Goal: Navigation & Orientation: Find specific page/section

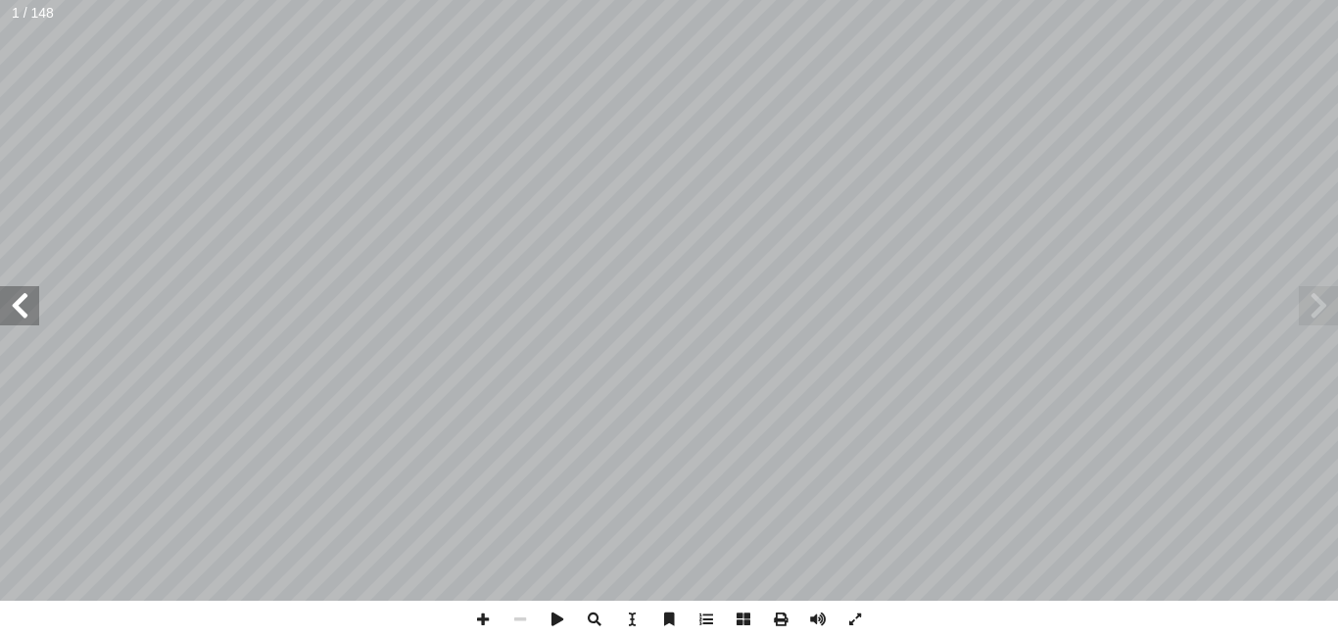
click at [23, 309] on span at bounding box center [19, 305] width 39 height 39
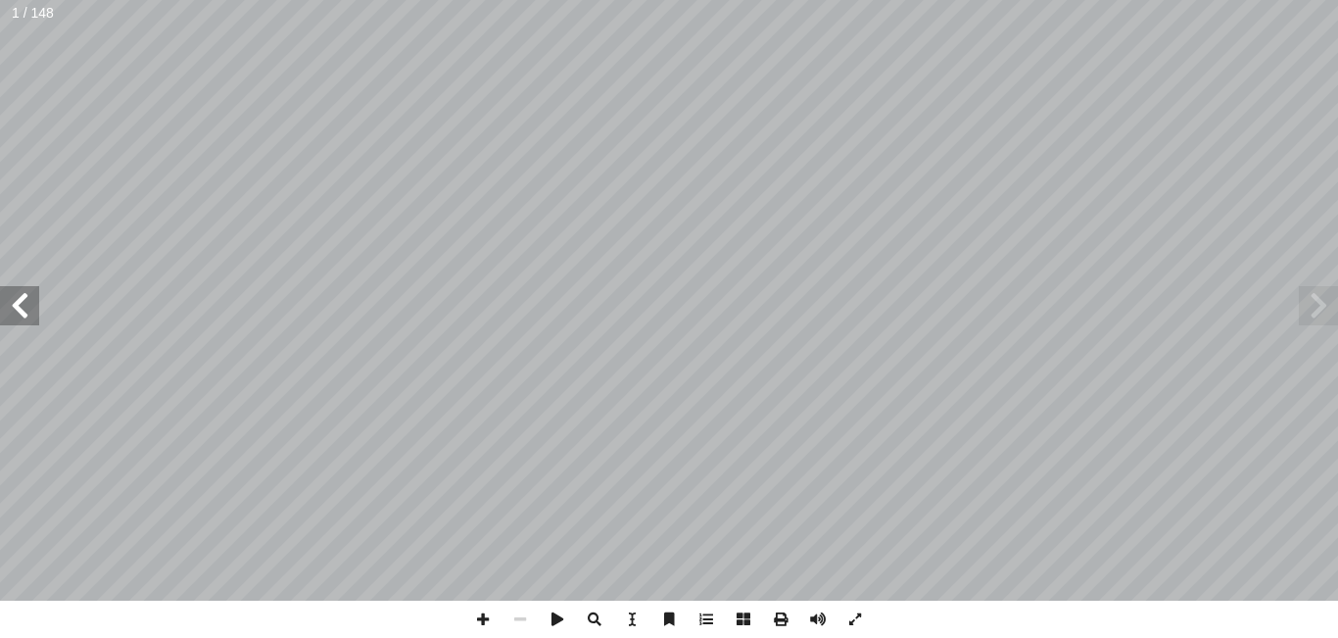
click at [23, 309] on span at bounding box center [19, 305] width 39 height 39
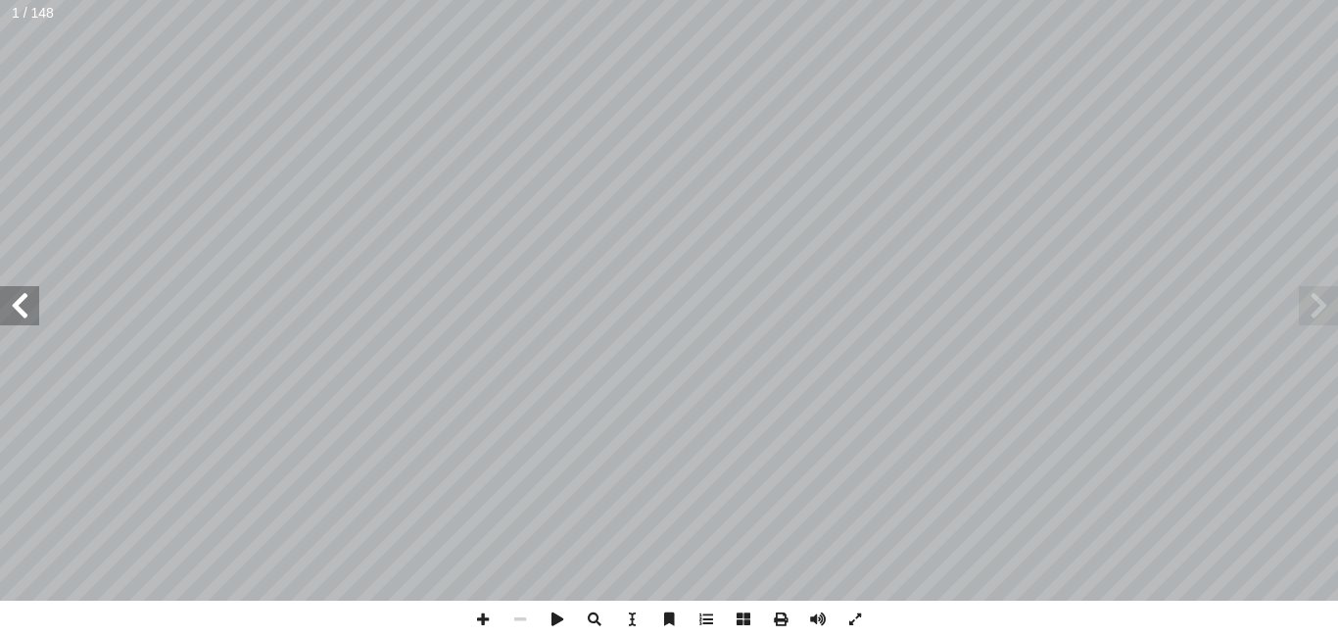
click at [23, 309] on span at bounding box center [19, 305] width 39 height 39
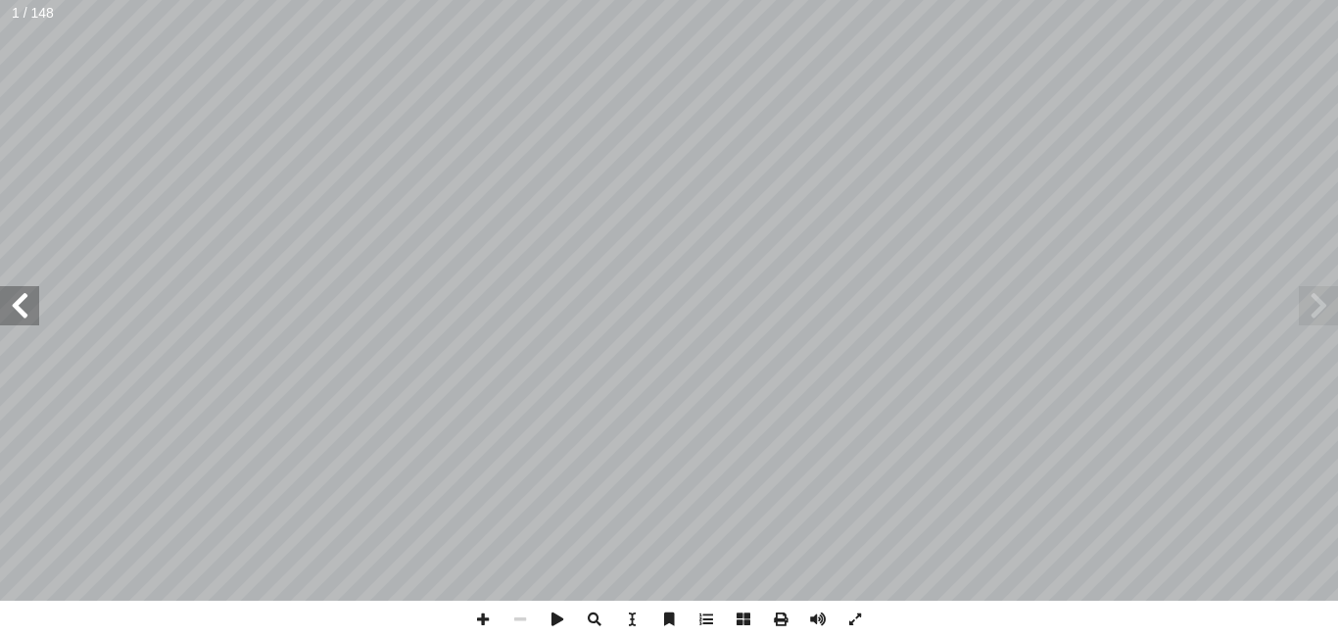
click at [23, 309] on span at bounding box center [19, 305] width 39 height 39
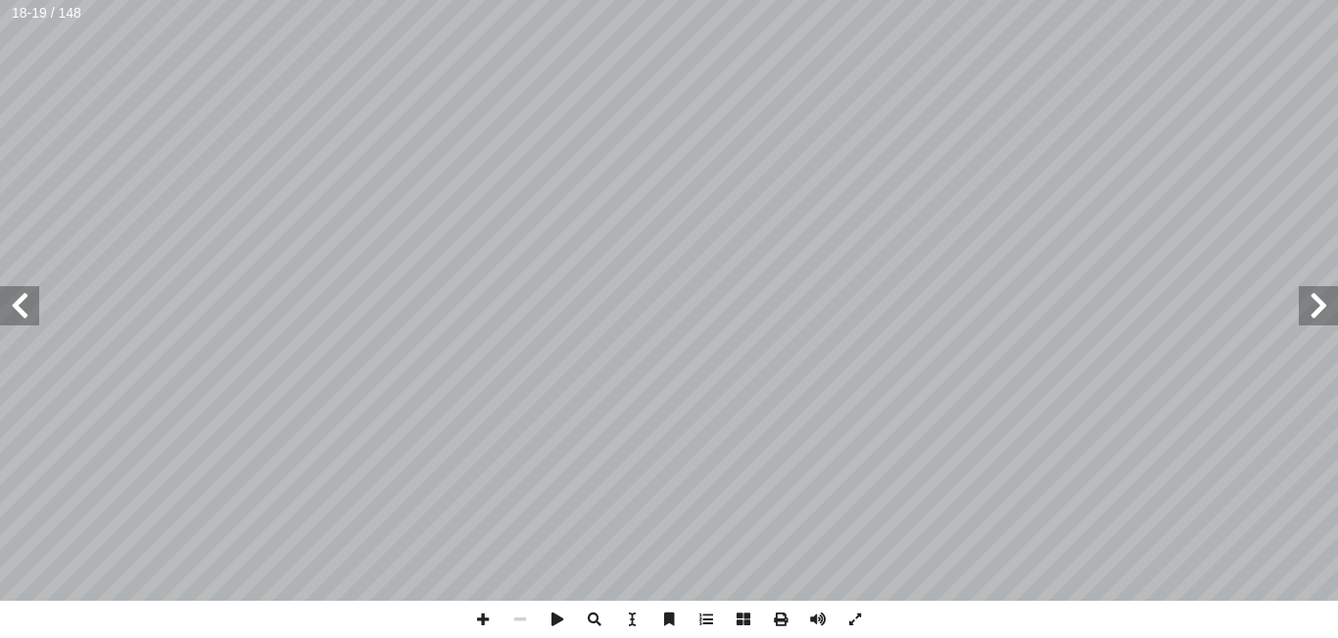
click at [23, 309] on span at bounding box center [19, 305] width 39 height 39
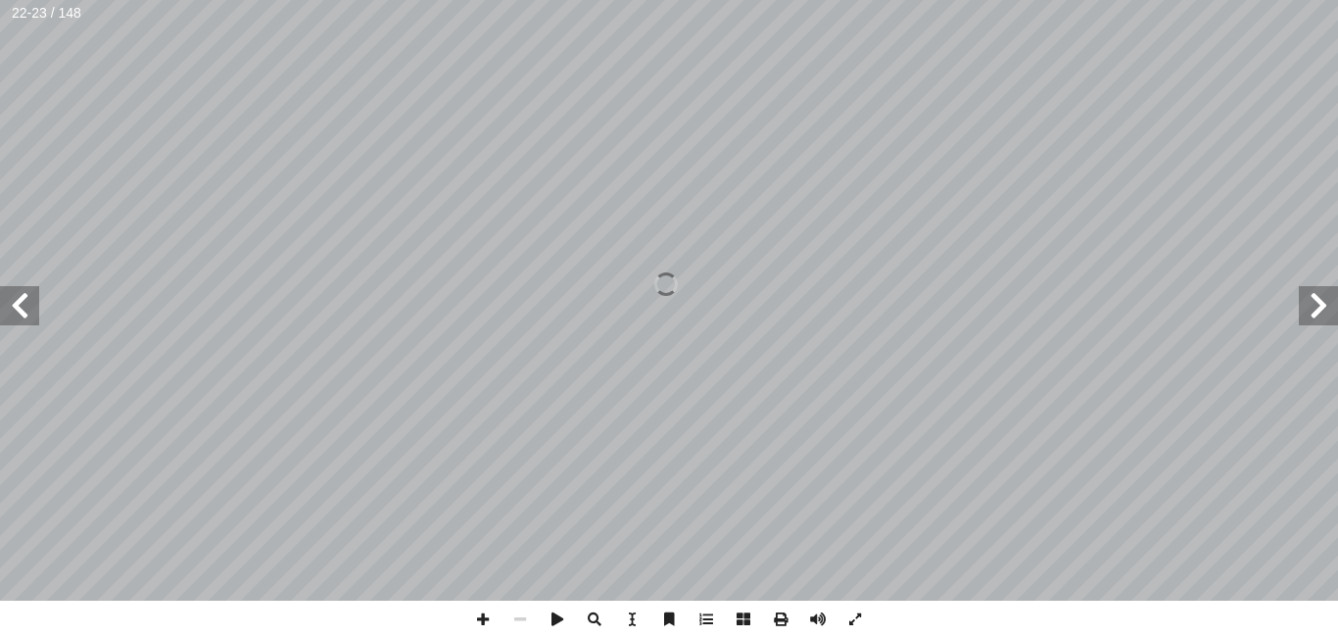
click at [23, 309] on span at bounding box center [19, 305] width 39 height 39
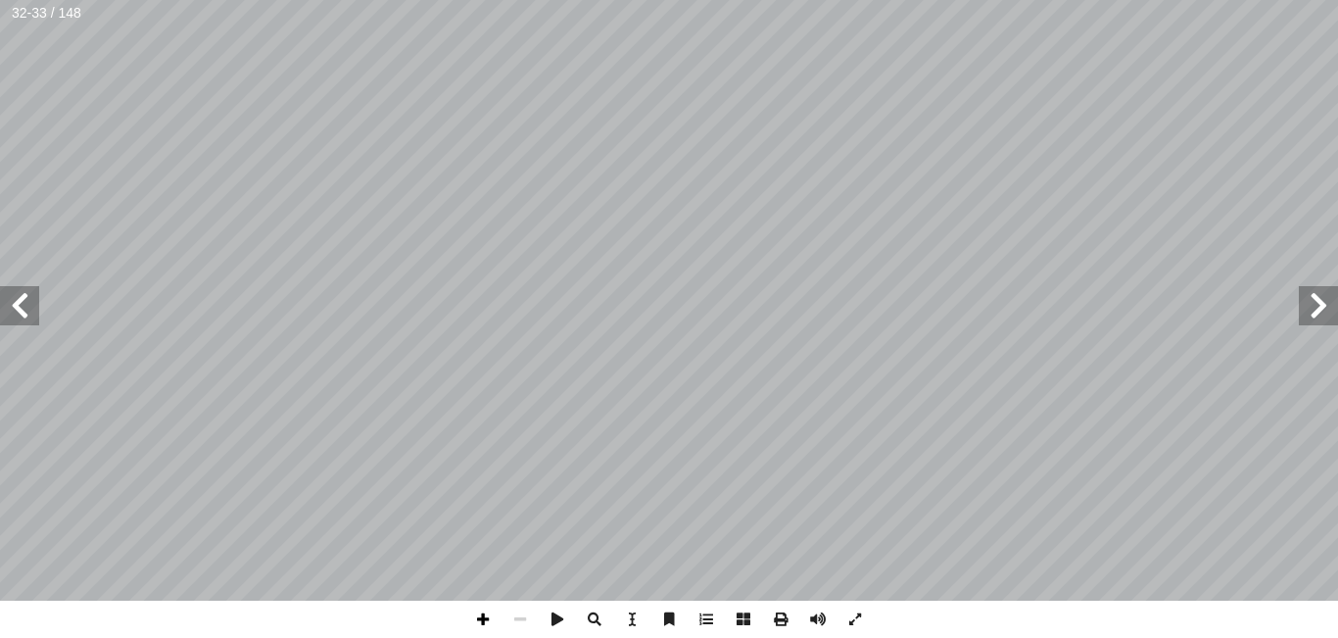
click at [482, 617] on span at bounding box center [482, 619] width 37 height 37
click at [520, 625] on span at bounding box center [520, 619] width 37 height 37
click at [12, 309] on span at bounding box center [19, 305] width 39 height 39
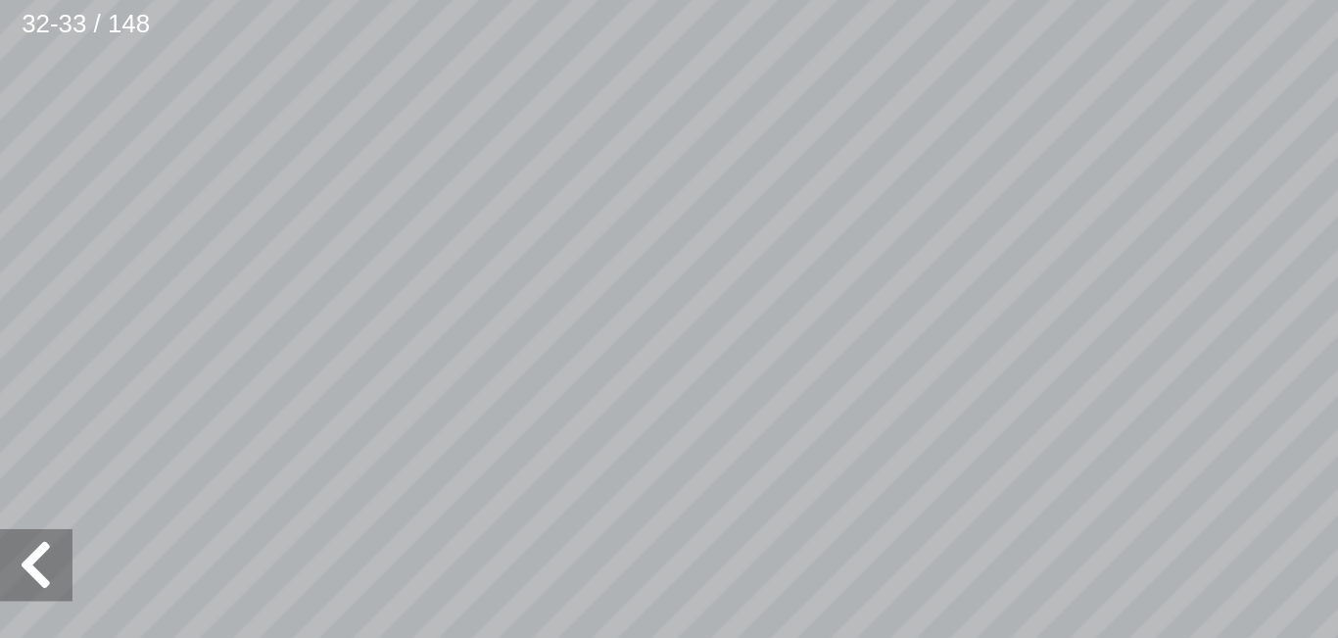
scroll to position [165, -274]
